Goal: Navigation & Orientation: Go to known website

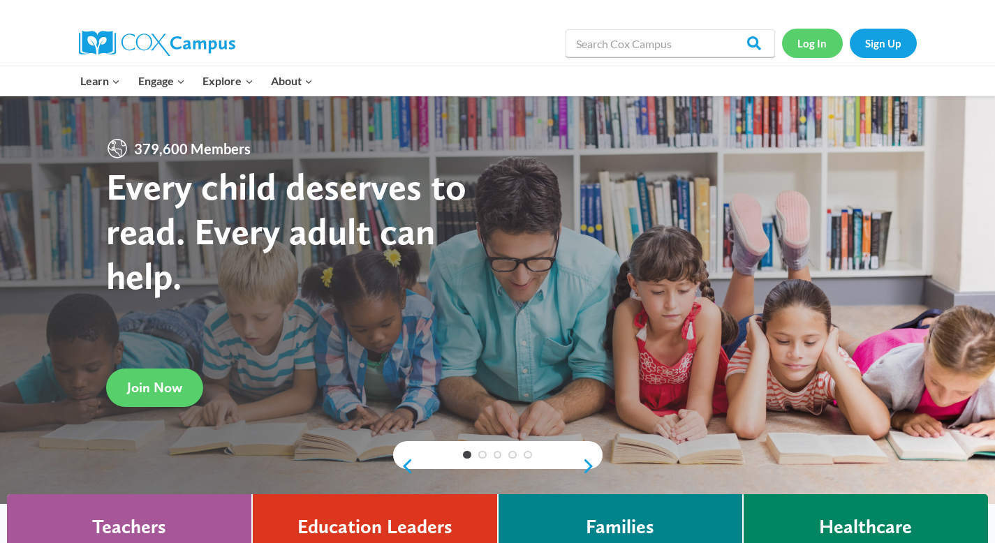
click at [809, 50] on link "Log In" at bounding box center [812, 43] width 61 height 29
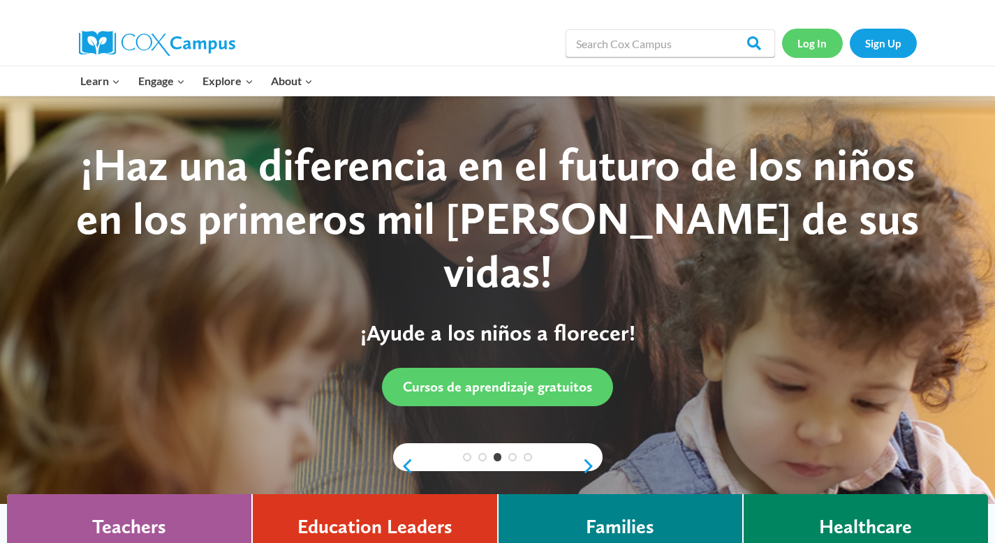
click at [814, 53] on link "Log In" at bounding box center [812, 43] width 61 height 29
